Goal: Information Seeking & Learning: Find specific fact

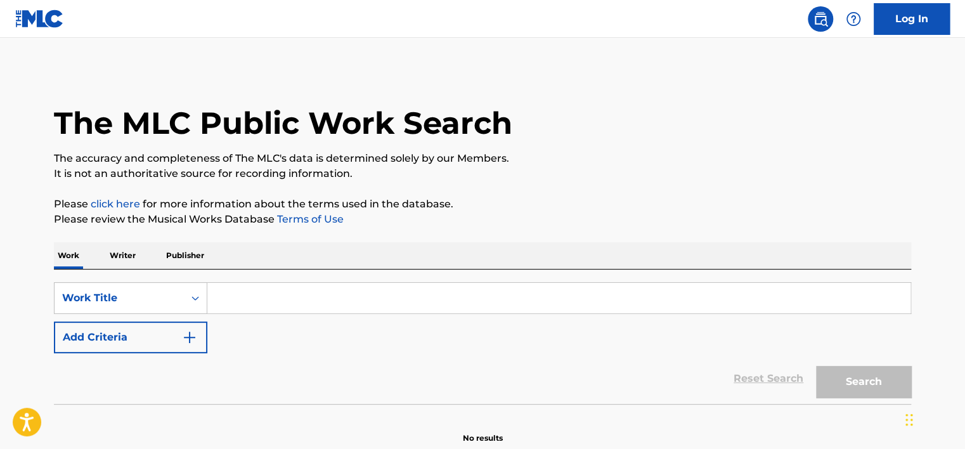
click at [279, 296] on input "Search Form" at bounding box center [558, 298] width 703 height 30
paste input "Hey, Doctor Doctor"
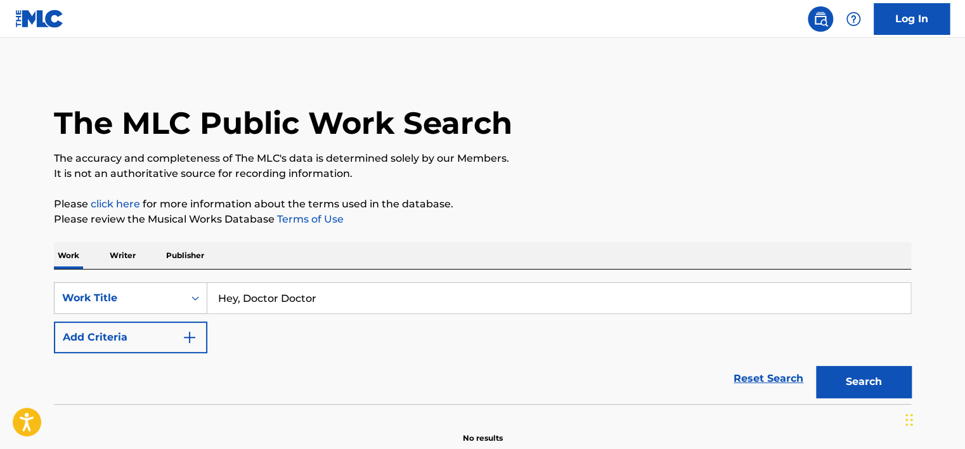
type input "Hey, Doctor Doctor"
click at [864, 383] on button "Search" at bounding box center [863, 382] width 95 height 32
click at [128, 251] on p "Writer" at bounding box center [123, 255] width 34 height 27
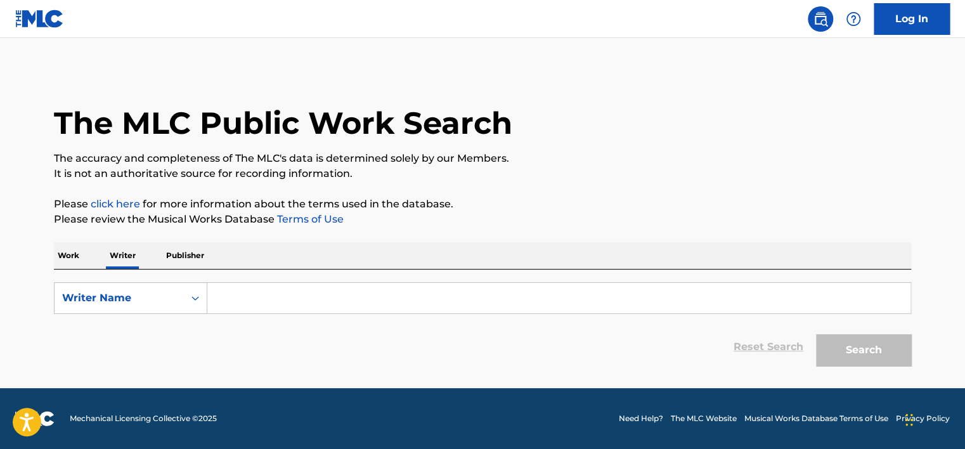
click at [266, 306] on input "Search Form" at bounding box center [558, 298] width 703 height 30
paste input "[PERSON_NAME]"
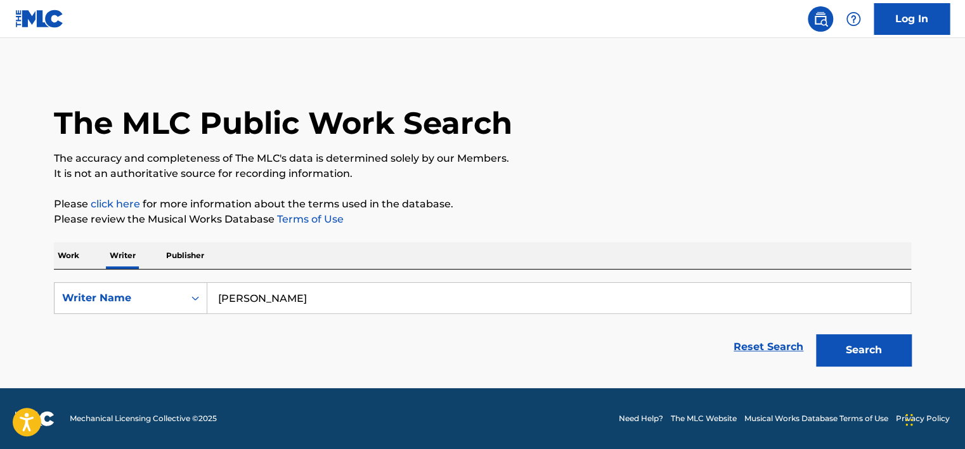
click at [266, 299] on input "[PERSON_NAME]" at bounding box center [558, 298] width 703 height 30
type input "[PERSON_NAME]"
click at [816, 334] on button "Search" at bounding box center [863, 350] width 95 height 32
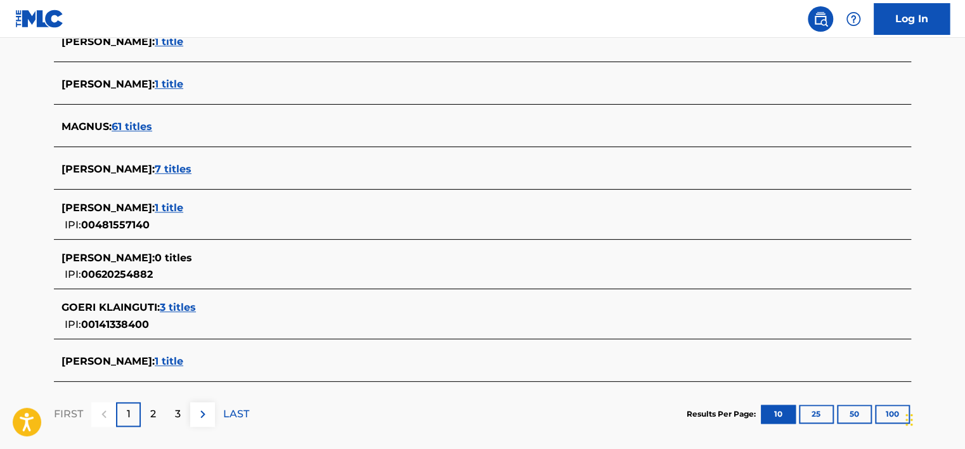
scroll to position [522, 0]
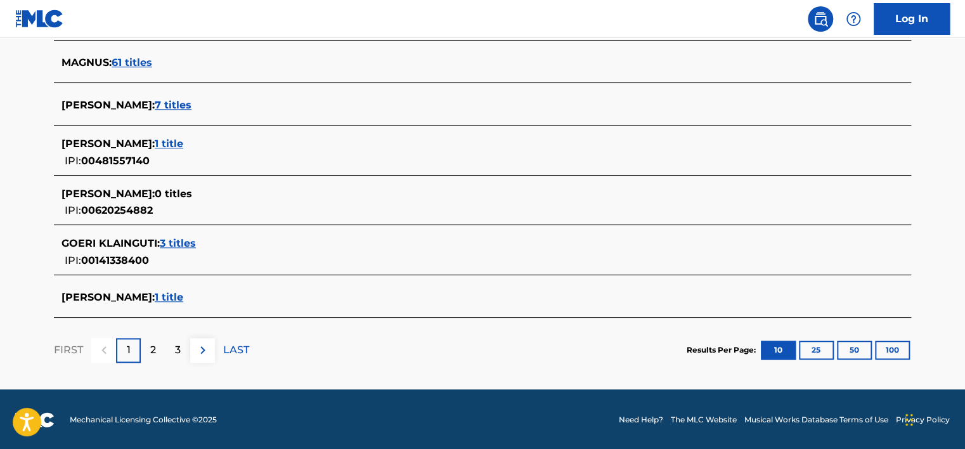
click at [183, 291] on span "1 title" at bounding box center [169, 297] width 29 height 12
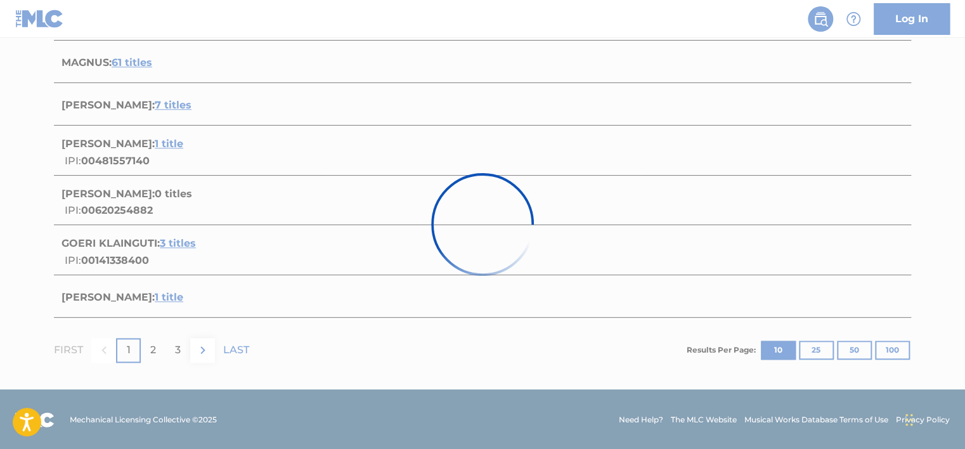
scroll to position [201, 0]
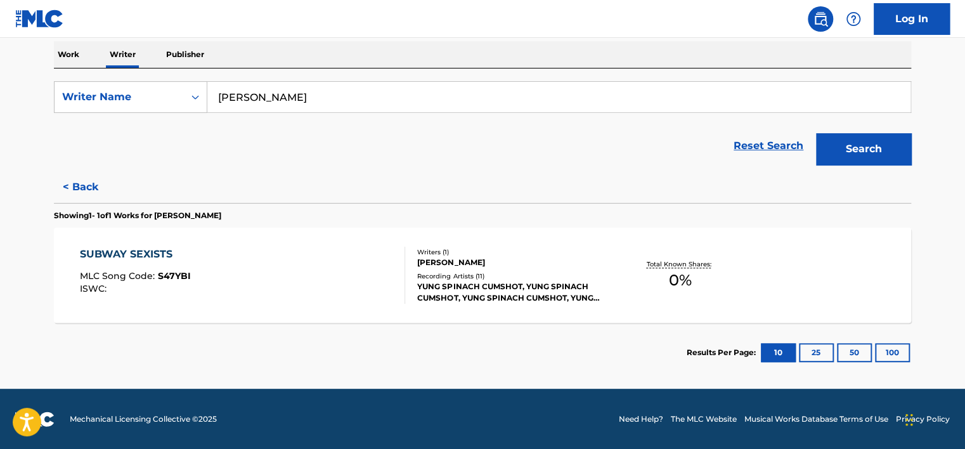
click at [287, 257] on div "SUBWAY SEXISTS MLC Song Code : S47YBI ISWC :" at bounding box center [243, 275] width 326 height 57
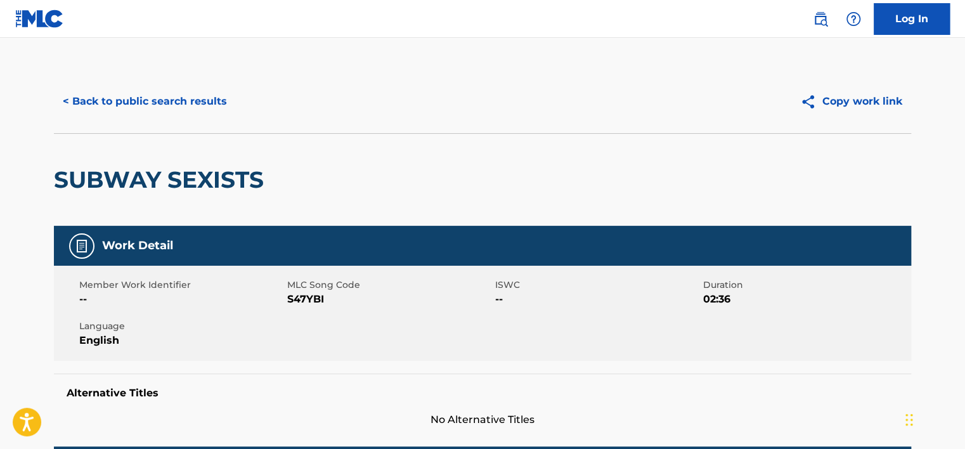
click at [168, 163] on div "SUBWAY SEXISTS" at bounding box center [162, 180] width 216 height 92
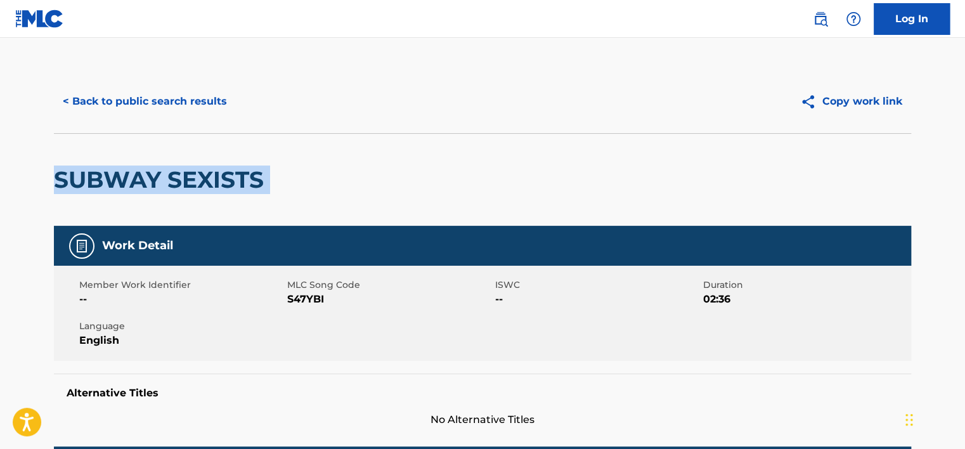
click at [168, 163] on div "SUBWAY SEXISTS" at bounding box center [162, 180] width 216 height 92
copy div "SUBWAY SEXISTS"
click at [171, 104] on button "< Back to public search results" at bounding box center [145, 102] width 182 height 32
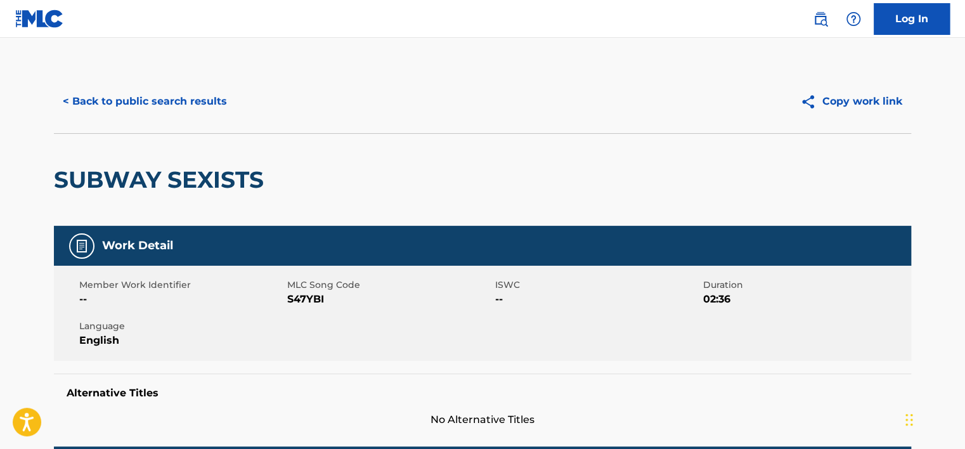
scroll to position [29, 0]
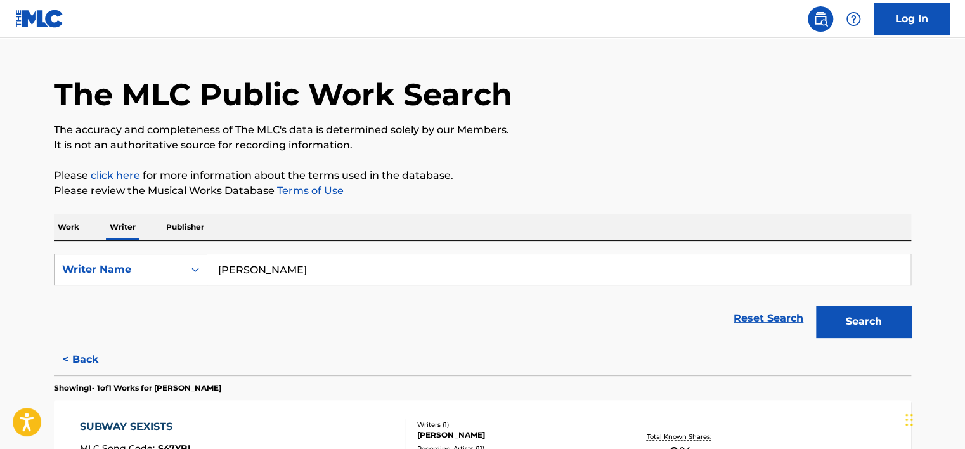
click at [70, 232] on p "Work" at bounding box center [68, 227] width 29 height 27
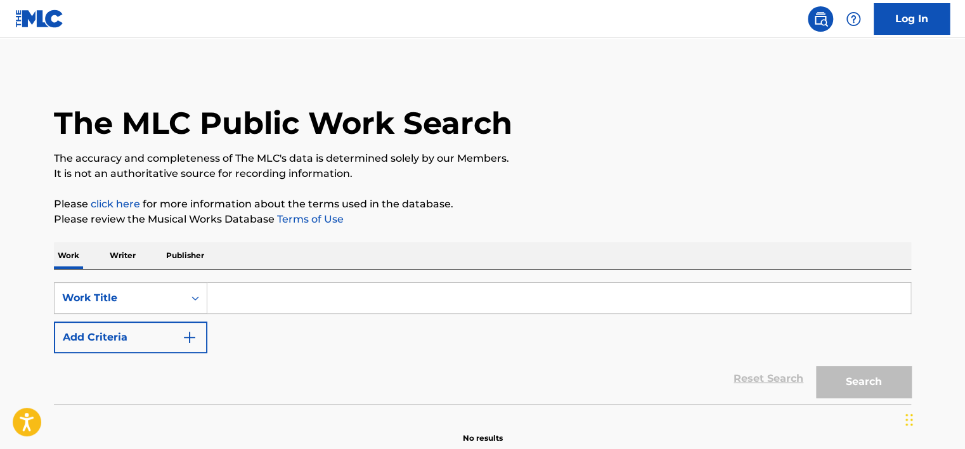
click at [264, 291] on input "Search Form" at bounding box center [558, 298] width 703 height 30
paste input "А лето цвета"
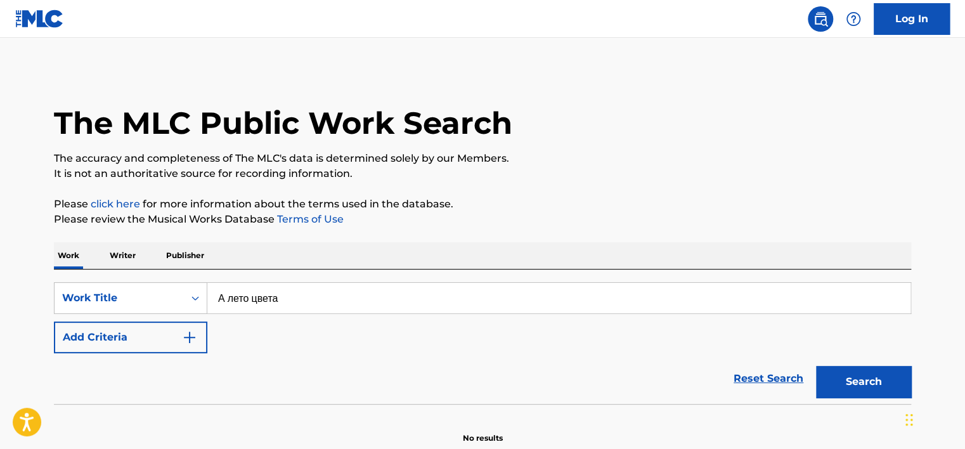
click at [850, 379] on button "Search" at bounding box center [863, 382] width 95 height 32
click at [277, 297] on input "А лето цвета" at bounding box center [558, 298] width 703 height 30
paste input "A [PERSON_NAME] (Versiya 2018)"
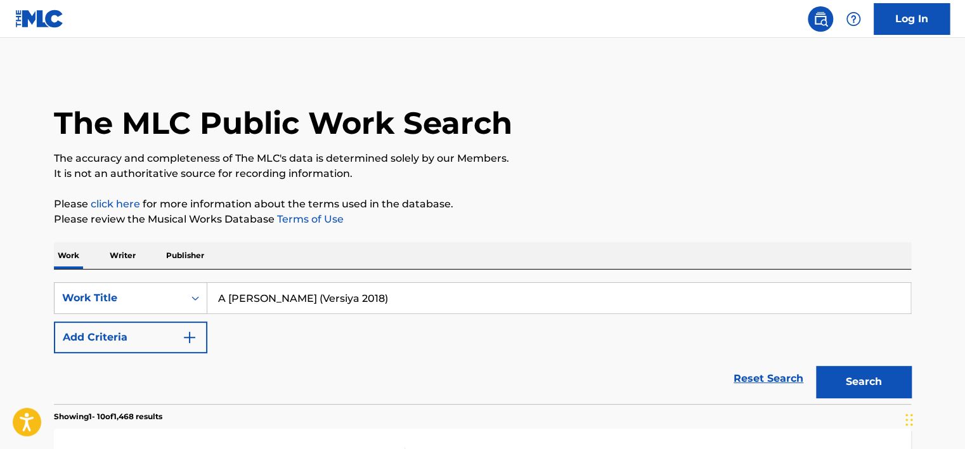
drag, startPoint x: 284, startPoint y: 299, endPoint x: 601, endPoint y: 302, distance: 317.1
click at [601, 302] on input "A [PERSON_NAME] (Versiya 2018)" at bounding box center [558, 298] width 703 height 30
type input "A [PERSON_NAME]"
click at [870, 372] on button "Search" at bounding box center [863, 382] width 95 height 32
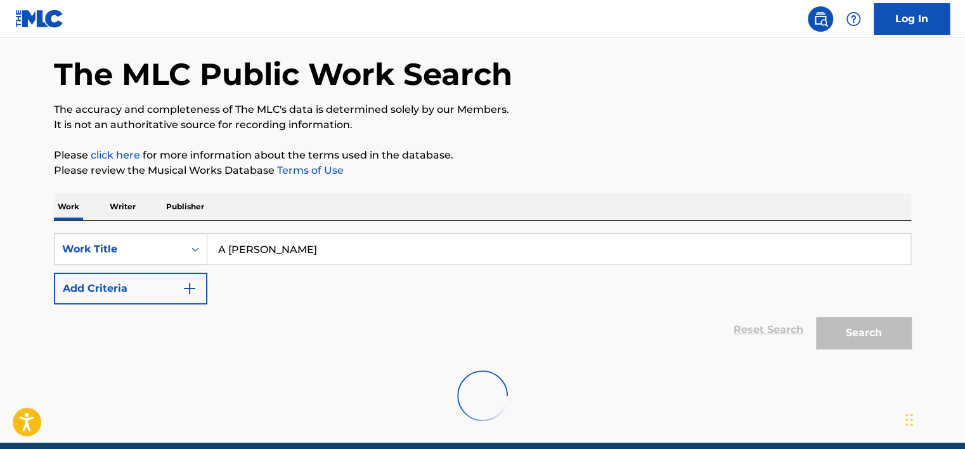
scroll to position [63, 0]
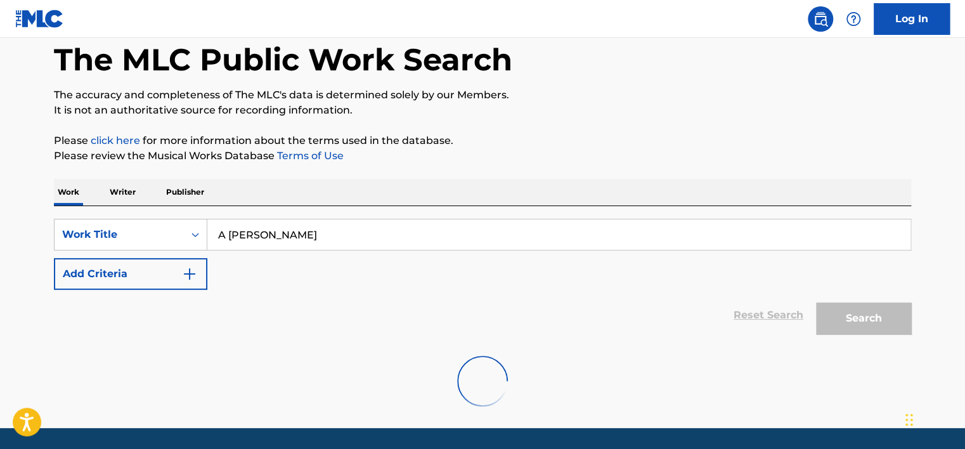
click at [320, 227] on input "A [PERSON_NAME]" at bounding box center [558, 234] width 703 height 30
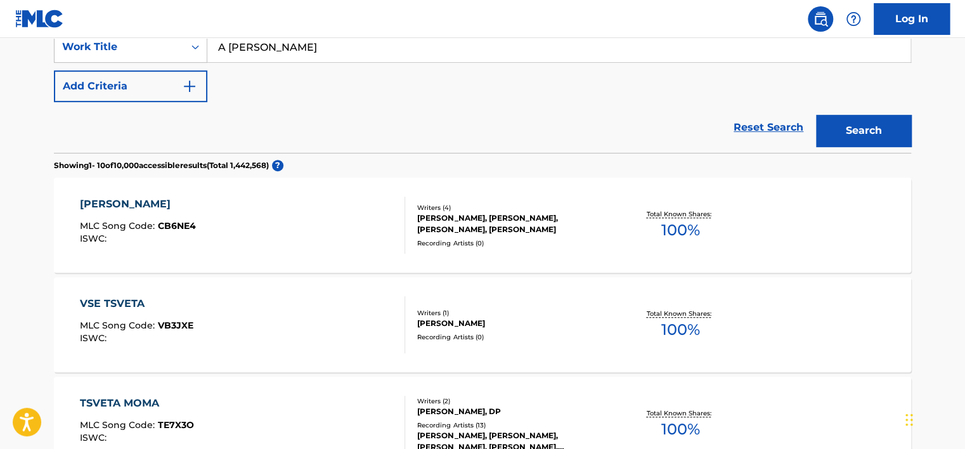
scroll to position [254, 0]
